Goal: Task Accomplishment & Management: Manage account settings

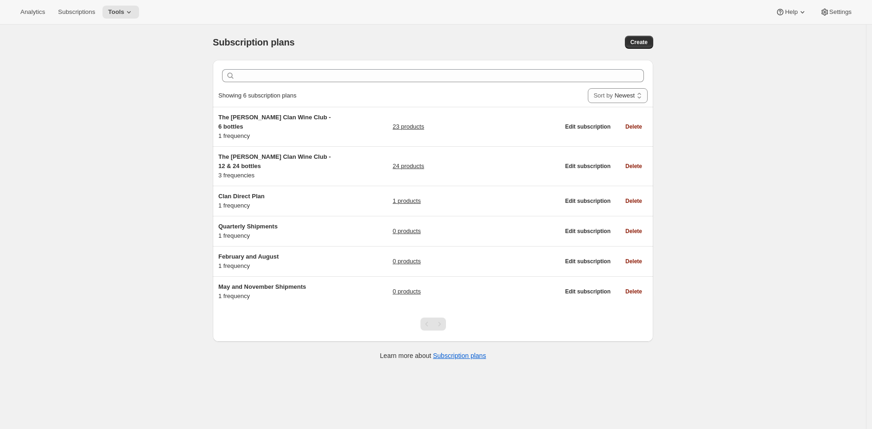
click at [760, 153] on div "Subscription plans. This page is ready Subscription plans Create Clear Showing …" at bounding box center [433, 239] width 866 height 429
click at [72, 8] on span "Subscriptions" at bounding box center [76, 11] width 37 height 7
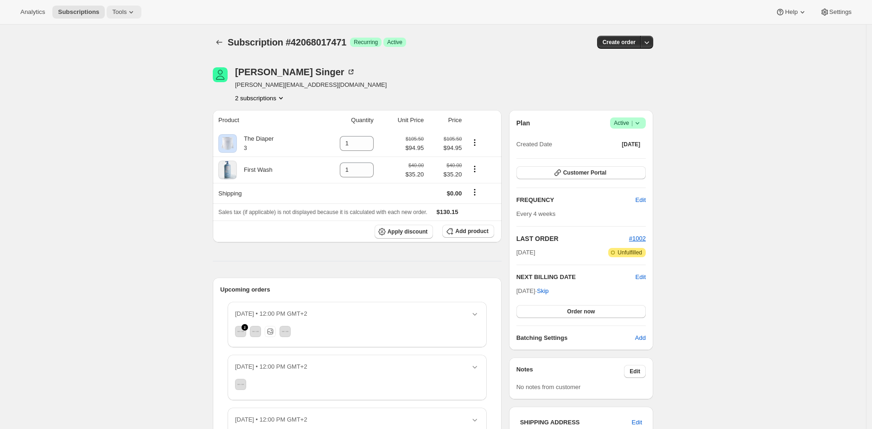
click at [126, 15] on span "Tools" at bounding box center [119, 11] width 14 height 7
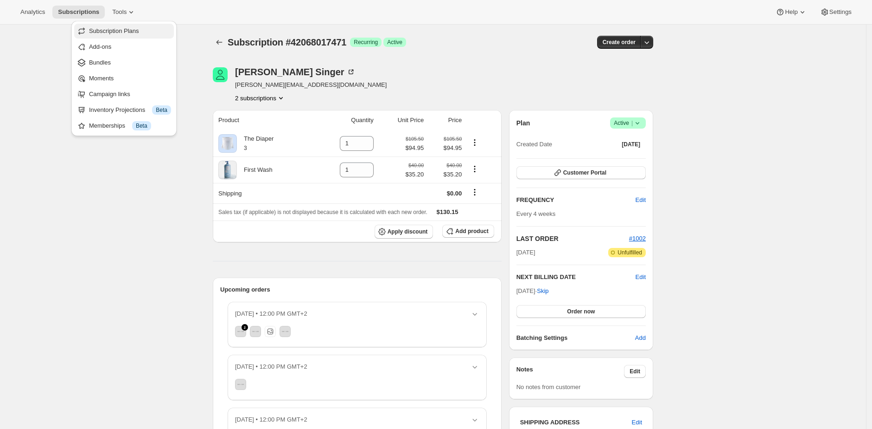
click at [125, 32] on span "Subscription Plans" at bounding box center [114, 30] width 50 height 7
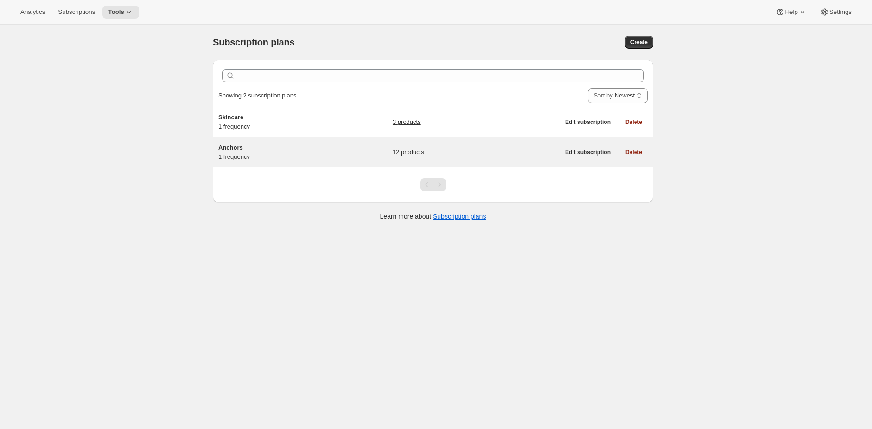
click at [339, 151] on div "Anchors 1 frequency 12 products" at bounding box center [388, 152] width 341 height 19
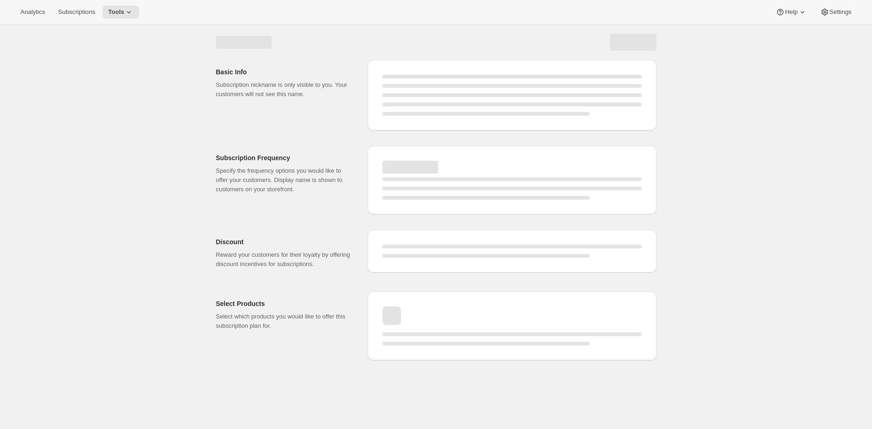
select select "WEEK"
select select "MONTH"
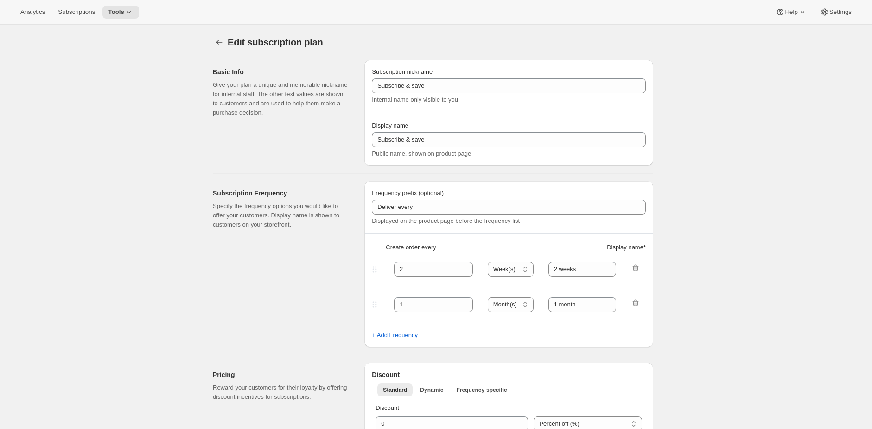
type input "Anchors"
type input "Auto-renew"
type input "4"
type input "4 weeks"
type input "10"
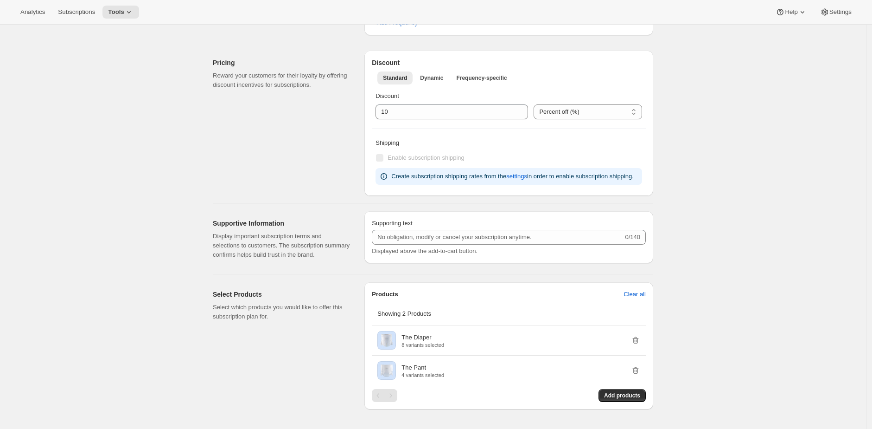
scroll to position [309, 0]
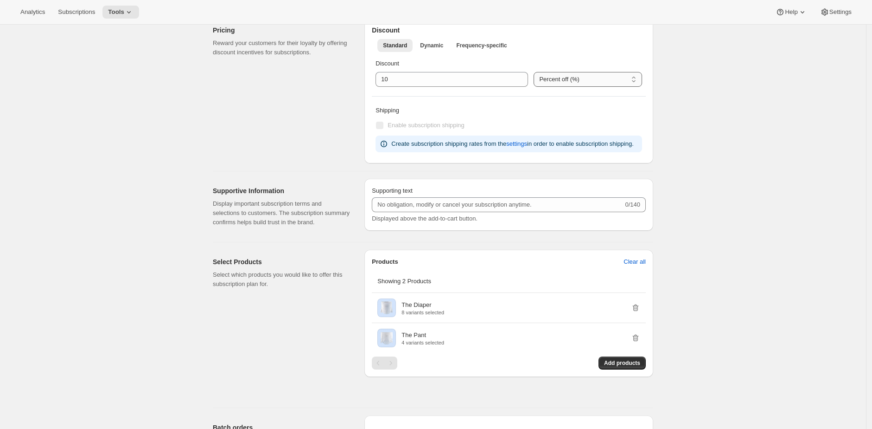
drag, startPoint x: 587, startPoint y: 90, endPoint x: 593, endPoint y: 81, distance: 11.2
click at [588, 90] on div "Discount Standard Dynamic Frequency-specific More views Standard Dynamic Freque…" at bounding box center [509, 90] width 289 height 145
click at [594, 76] on select "Percent off (%) US Dollars off ($)" at bounding box center [588, 79] width 109 height 15
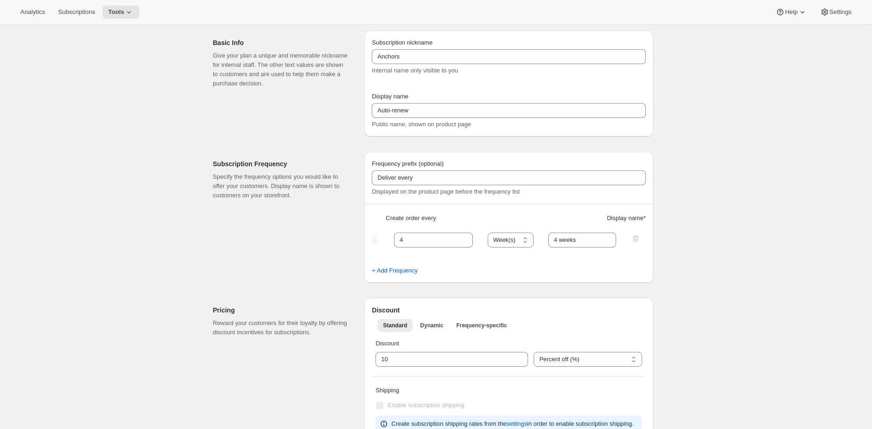
scroll to position [0, 0]
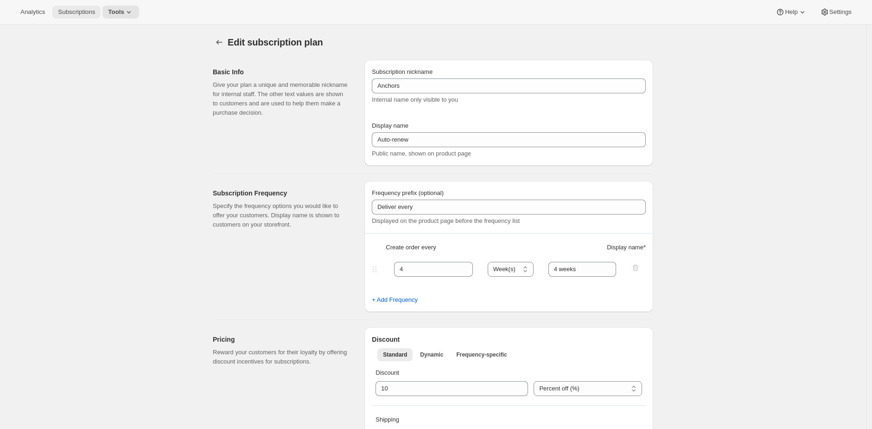
click at [93, 13] on span "Subscriptions" at bounding box center [76, 11] width 37 height 7
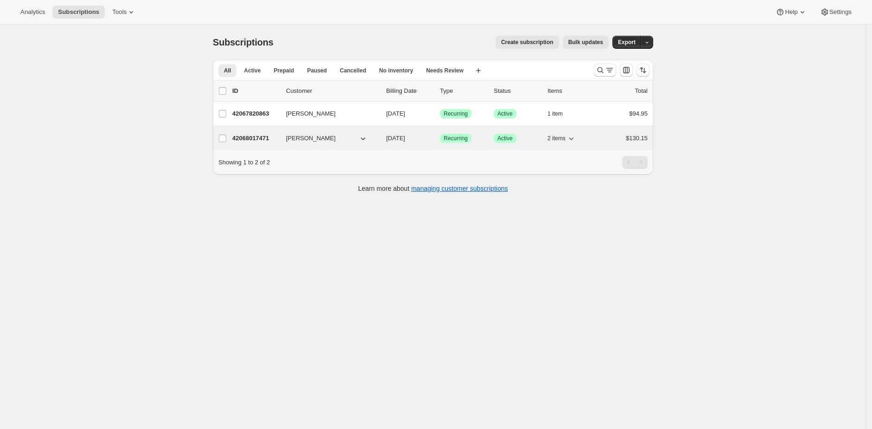
click at [242, 138] on p "42068017471" at bounding box center [255, 138] width 46 height 9
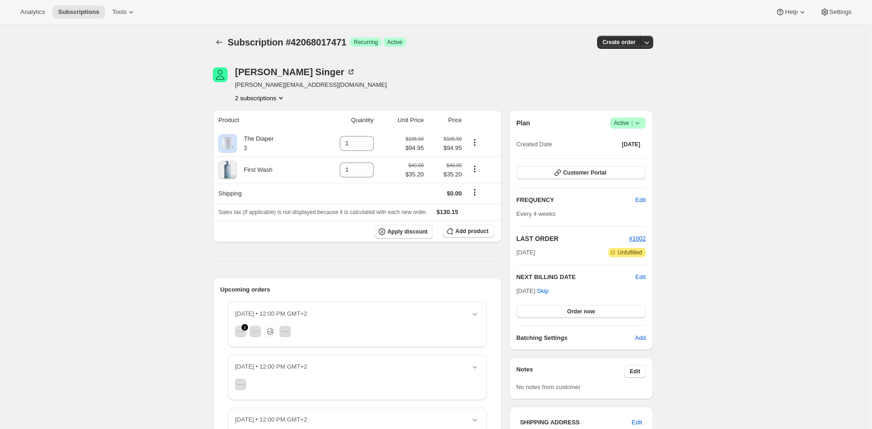
click at [147, 132] on div "Subscription #42068017471. This page is ready Subscription #42068017471 Success…" at bounding box center [433, 372] width 866 height 694
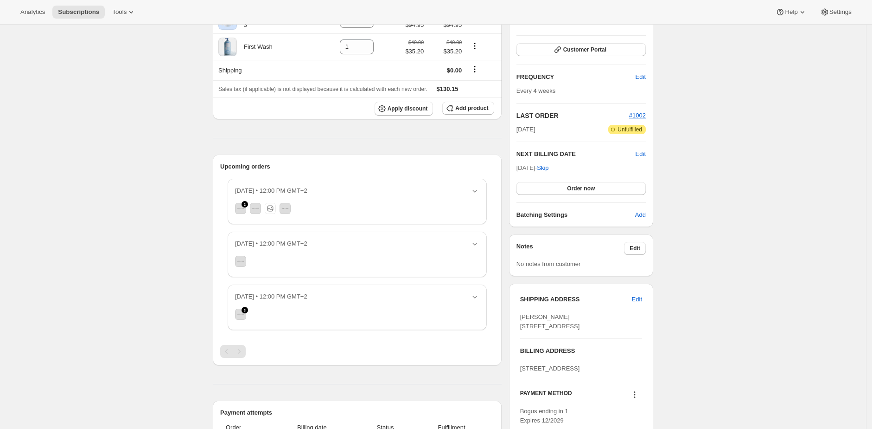
scroll to position [135, 0]
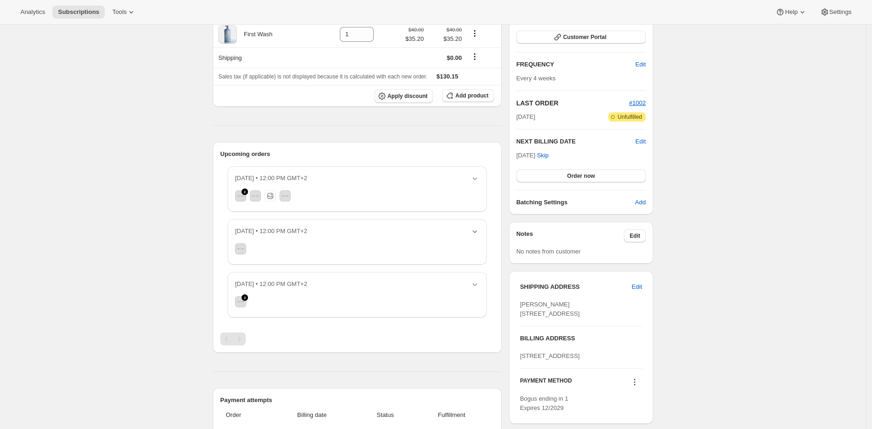
click at [480, 232] on icon "button" at bounding box center [474, 230] width 9 height 9
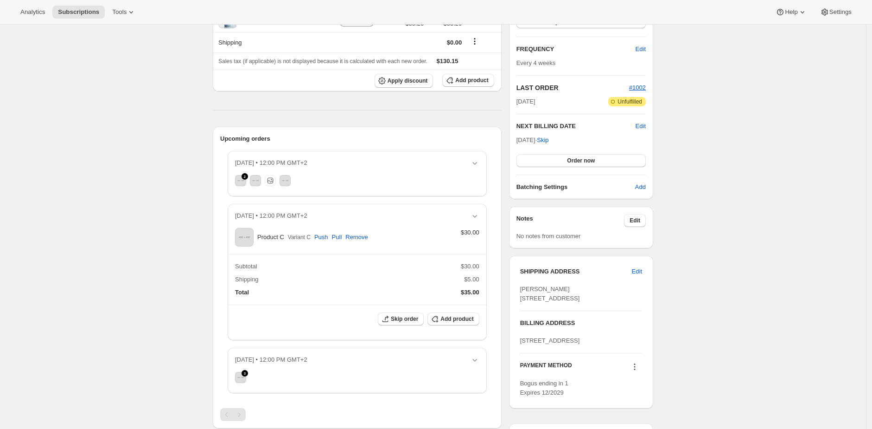
scroll to position [151, 0]
click at [477, 165] on icon "button" at bounding box center [474, 162] width 9 height 9
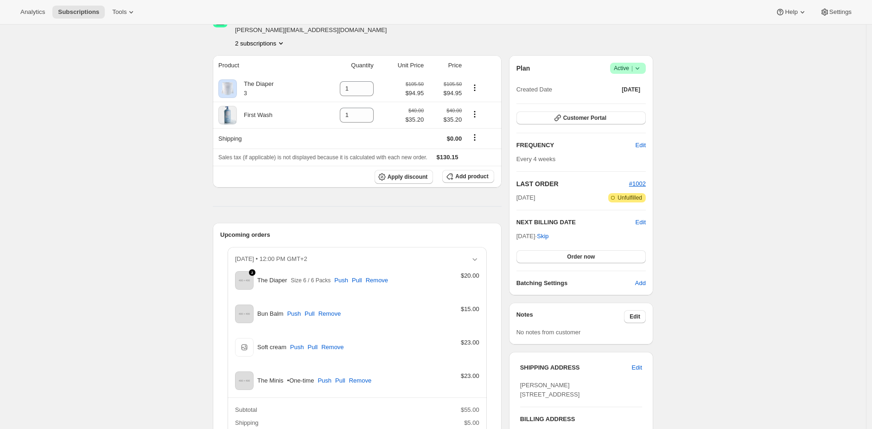
scroll to position [0, 0]
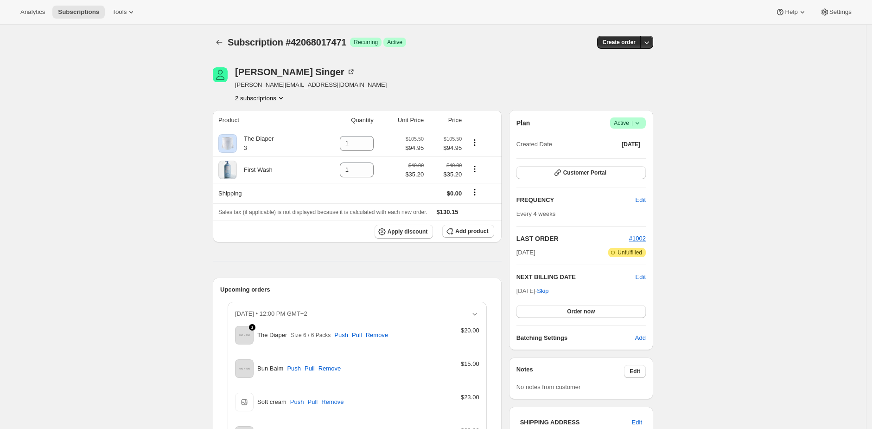
click at [488, 33] on div "Subscription #42068017471. This page is ready Subscription #42068017471 Success…" at bounding box center [433, 42] width 441 height 35
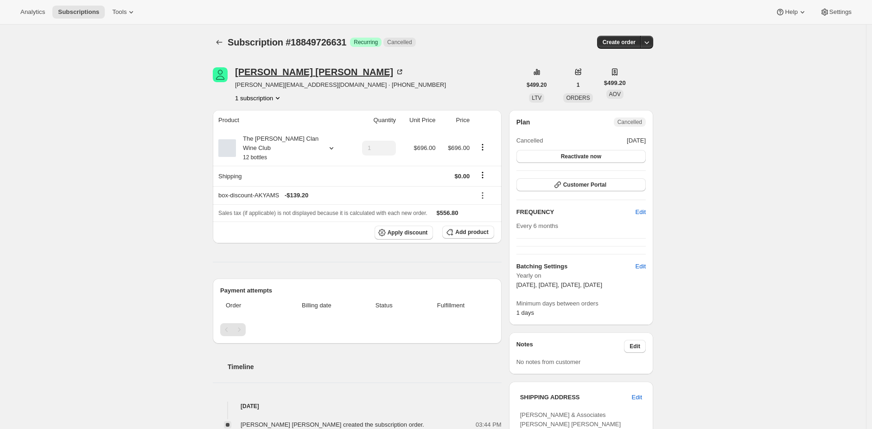
click at [278, 69] on div "Laurence Justin Maxwell" at bounding box center [319, 71] width 169 height 9
click at [521, 42] on div "Create order" at bounding box center [580, 42] width 145 height 13
